Goal: Task Accomplishment & Management: Use online tool/utility

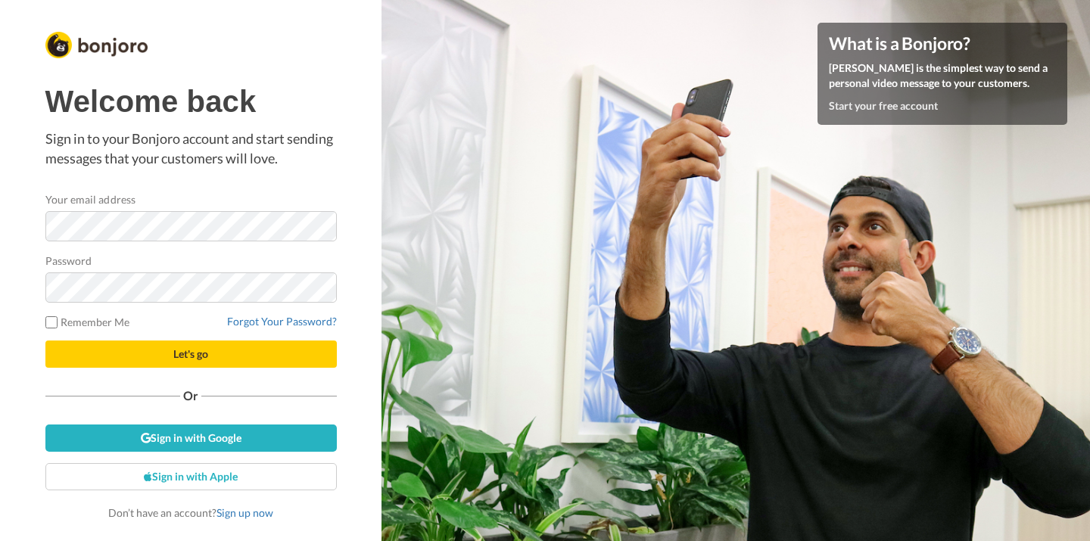
click at [1089, 227] on com-1password-button at bounding box center [1090, 270] width 0 height 541
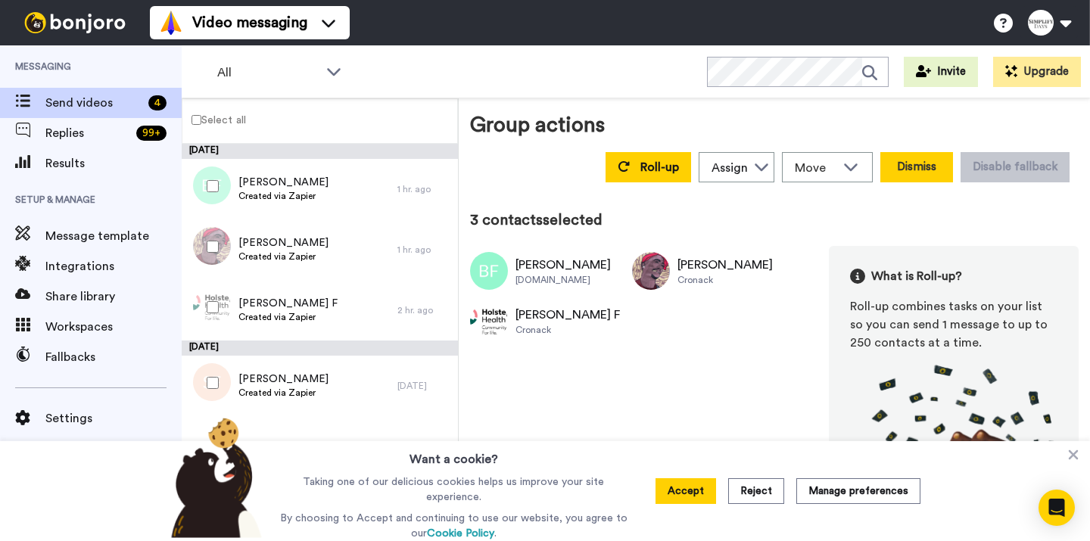
click at [913, 173] on button "Dismiss" at bounding box center [916, 167] width 73 height 30
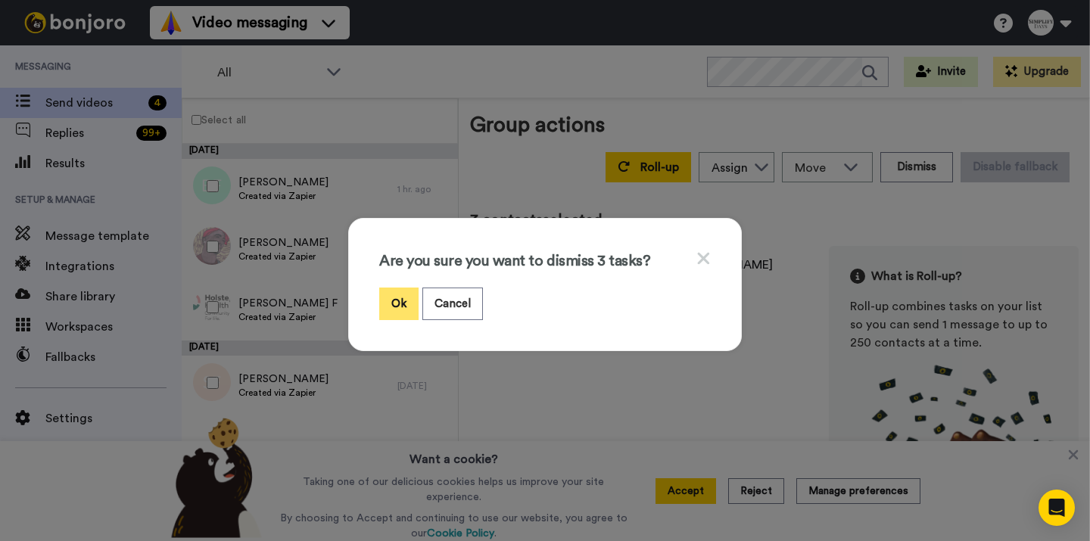
click at [397, 306] on button "Ok" at bounding box center [398, 304] width 39 height 33
